Goal: Transaction & Acquisition: Purchase product/service

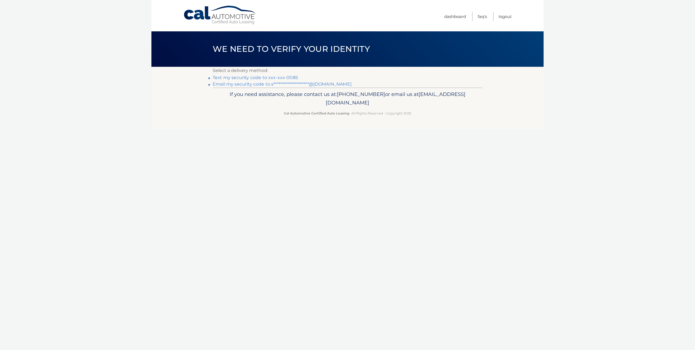
click at [262, 78] on link "Text my security code to xxx-xxx-0085" at bounding box center [255, 77] width 85 height 5
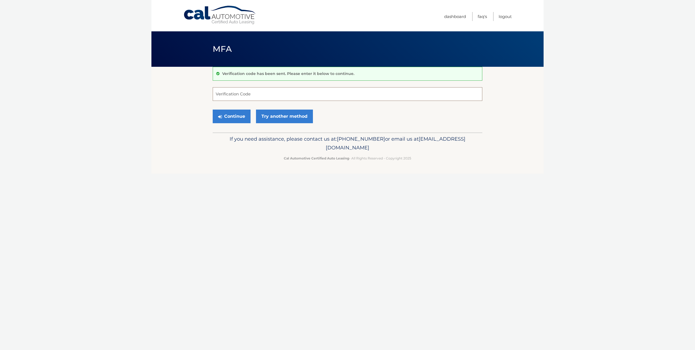
click at [233, 98] on input "Verification Code" at bounding box center [348, 94] width 270 height 14
click at [243, 96] on input "Verification Code" at bounding box center [348, 94] width 270 height 14
type input "043624"
click at [240, 114] on button "Continue" at bounding box center [232, 117] width 38 height 14
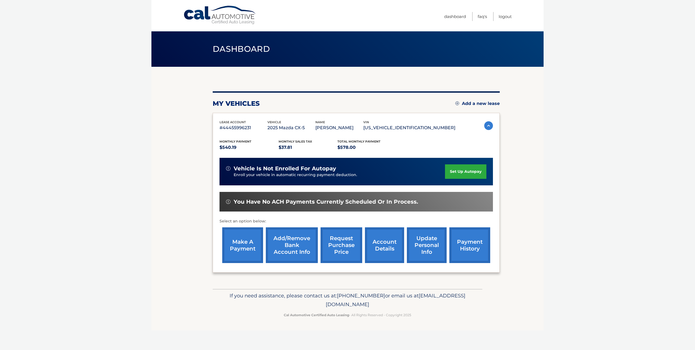
click at [241, 252] on link "make a payment" at bounding box center [242, 245] width 41 height 36
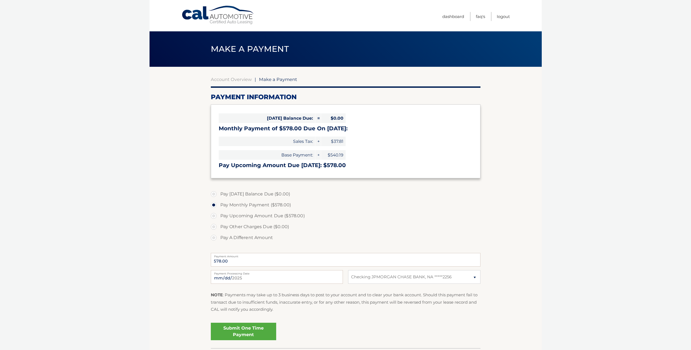
select select "Zjk3YzQyYTItNDgzZi00ZGRmLTk2MTQtNWNmNjkyODhiYzEy"
click at [289, 281] on input "[DATE]" at bounding box center [277, 277] width 132 height 14
click at [447, 232] on label "Pay Other Charges Due ($0.00)" at bounding box center [346, 226] width 270 height 11
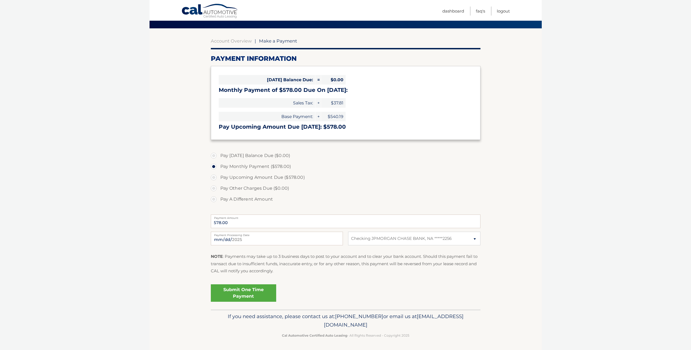
scroll to position [40, 0]
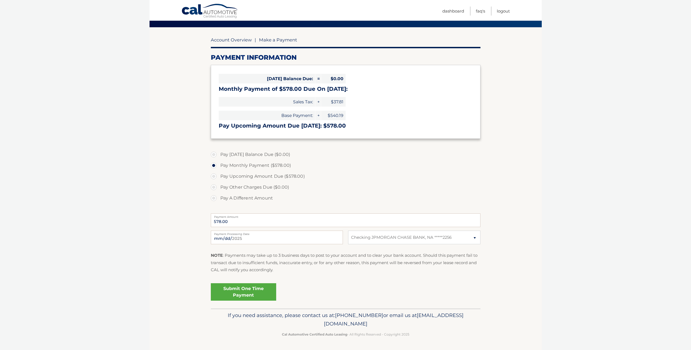
click at [227, 40] on link "Account Overview" at bounding box center [231, 39] width 41 height 5
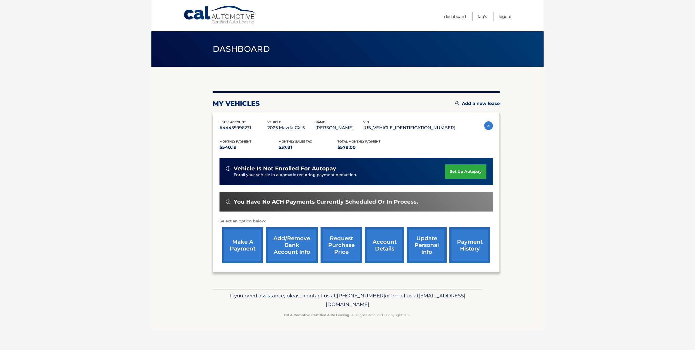
click at [391, 245] on link "account details" at bounding box center [384, 245] width 39 height 36
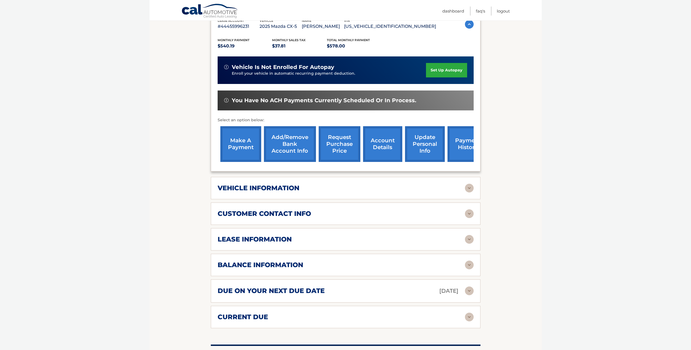
scroll to position [109, 0]
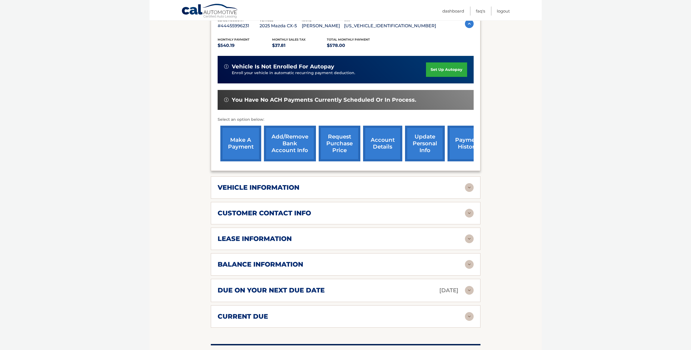
click at [325, 239] on div "lease information" at bounding box center [341, 239] width 247 height 8
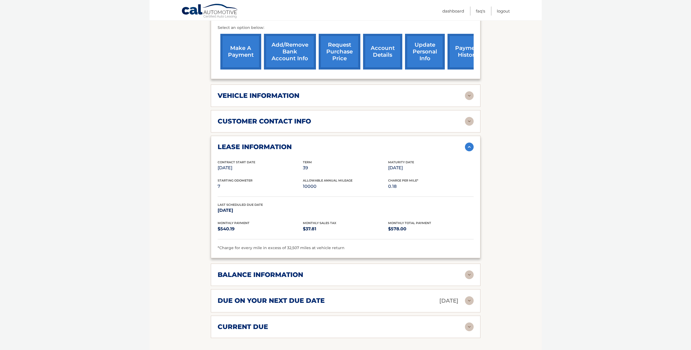
scroll to position [218, 0]
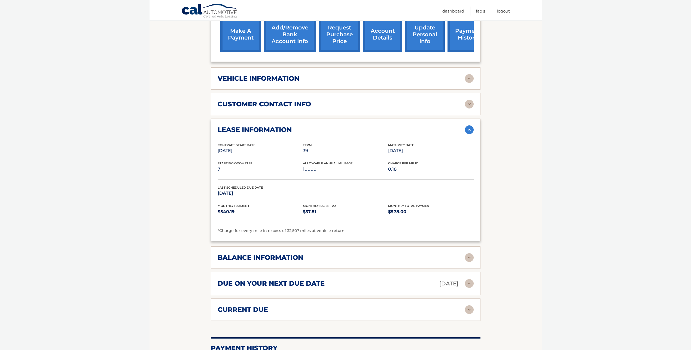
click at [314, 256] on div "balance information" at bounding box center [341, 257] width 247 height 8
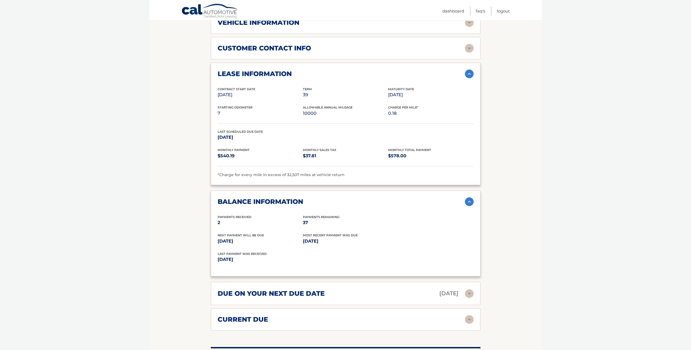
scroll to position [300, 0]
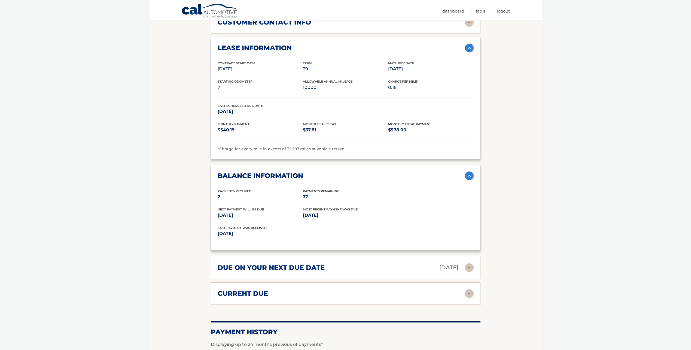
click at [308, 267] on h2 "due on your next due date" at bounding box center [271, 267] width 107 height 8
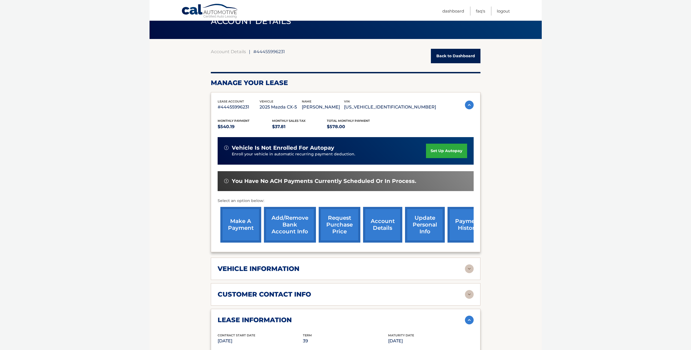
scroll to position [27, 0]
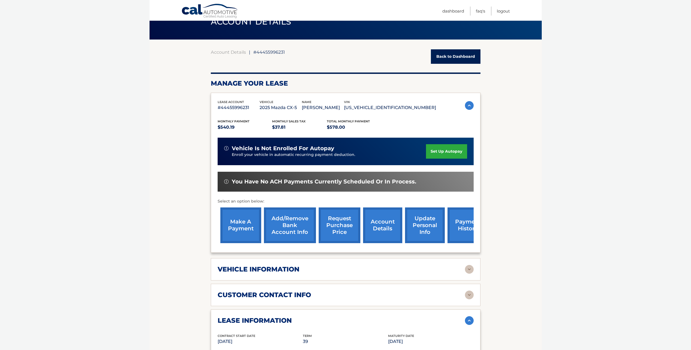
click at [236, 224] on link "make a payment" at bounding box center [240, 225] width 41 height 36
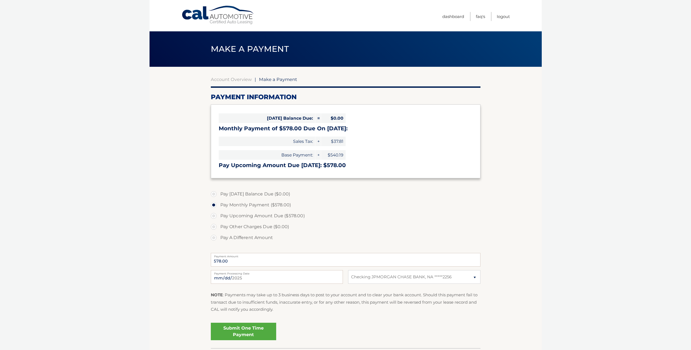
select select "Zjk3YzQyYTItNDgzZi00ZGRmLTk2MTQtNWNmNjkyODhiYzEy"
click at [216, 193] on label "Pay [DATE] Balance Due ($0.00)" at bounding box center [346, 194] width 270 height 11
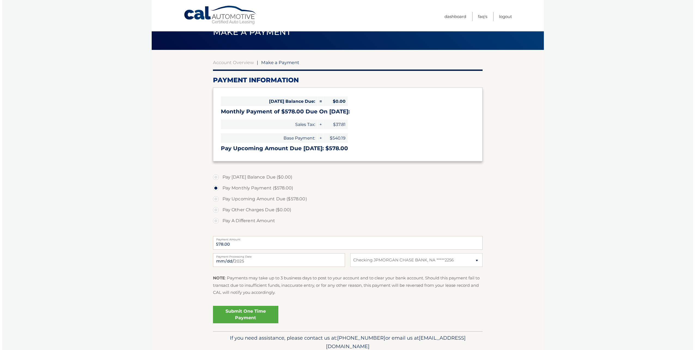
scroll to position [40, 0]
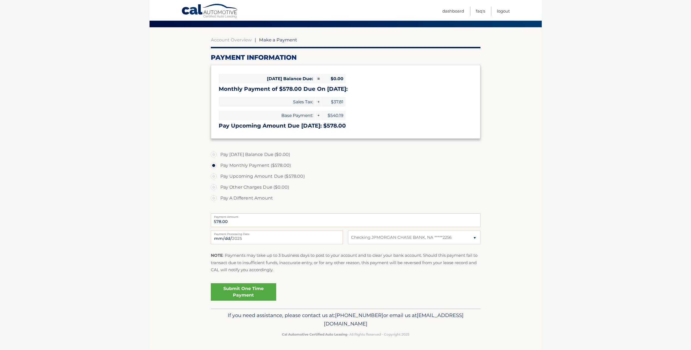
click at [253, 293] on link "Submit One Time Payment" at bounding box center [243, 291] width 65 height 17
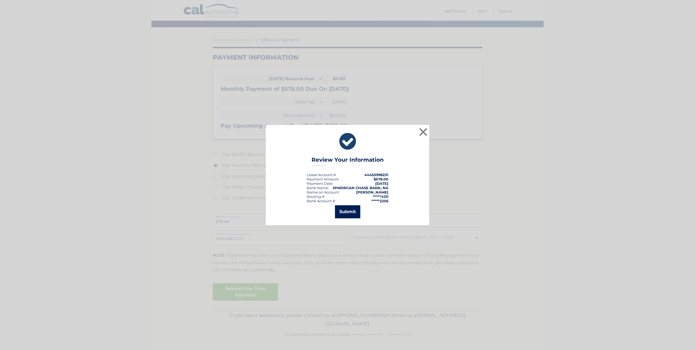
click at [348, 216] on button "Submit" at bounding box center [347, 211] width 25 height 13
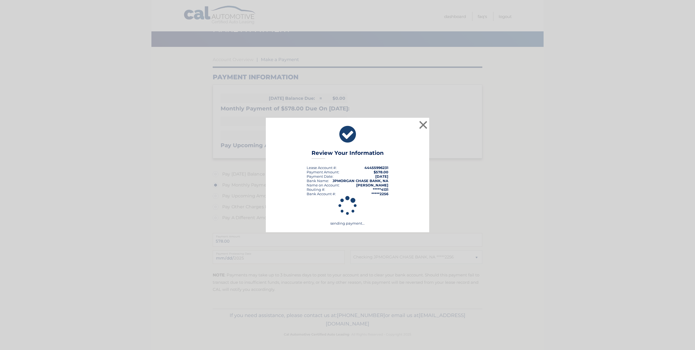
scroll to position [20, 0]
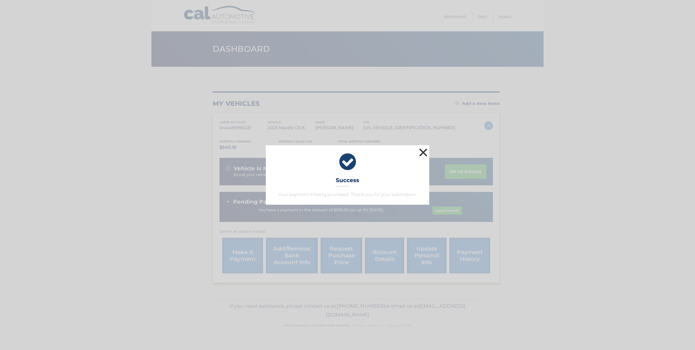
click at [424, 154] on button "×" at bounding box center [423, 152] width 11 height 11
